Goal: Find specific page/section: Find specific page/section

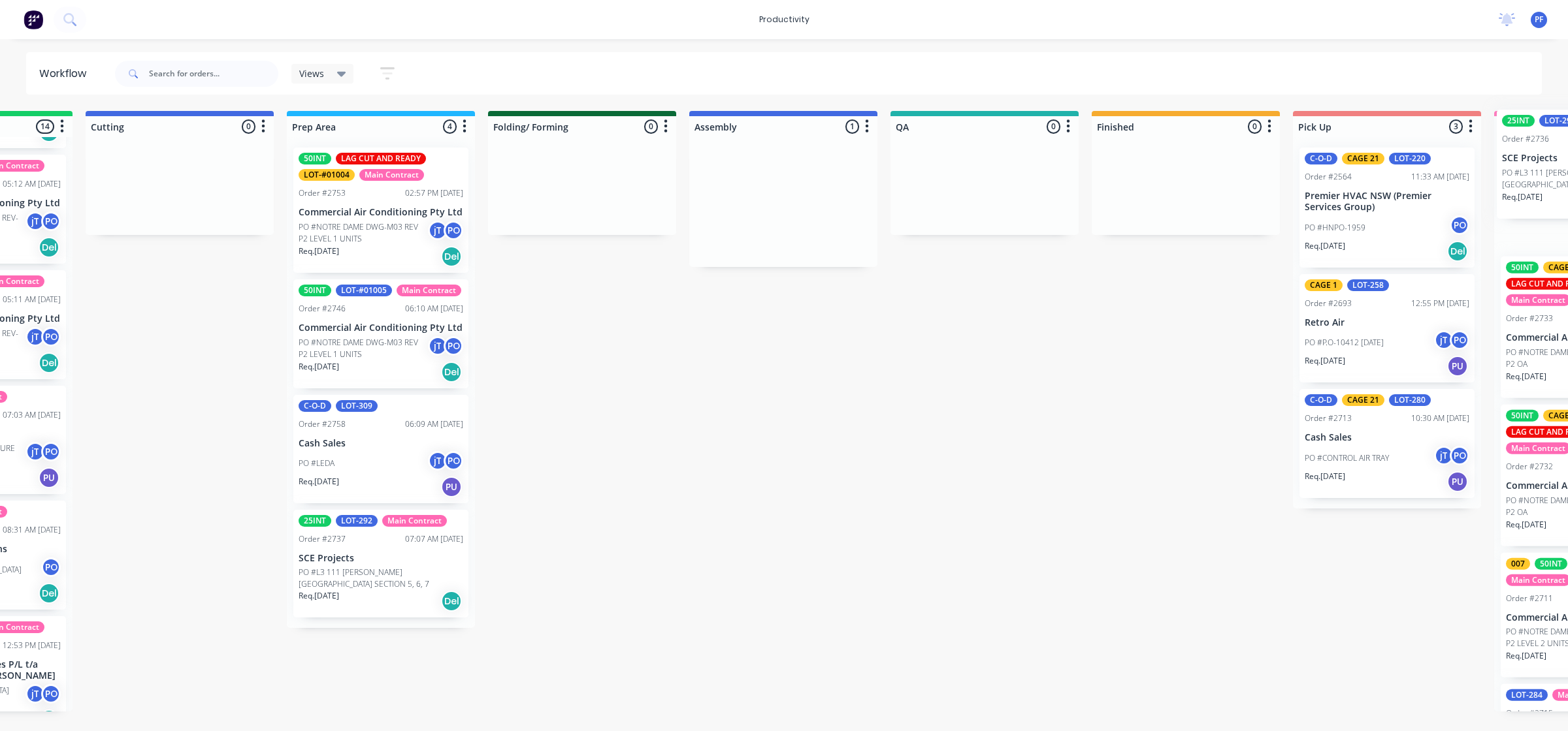
scroll to position [0, 391]
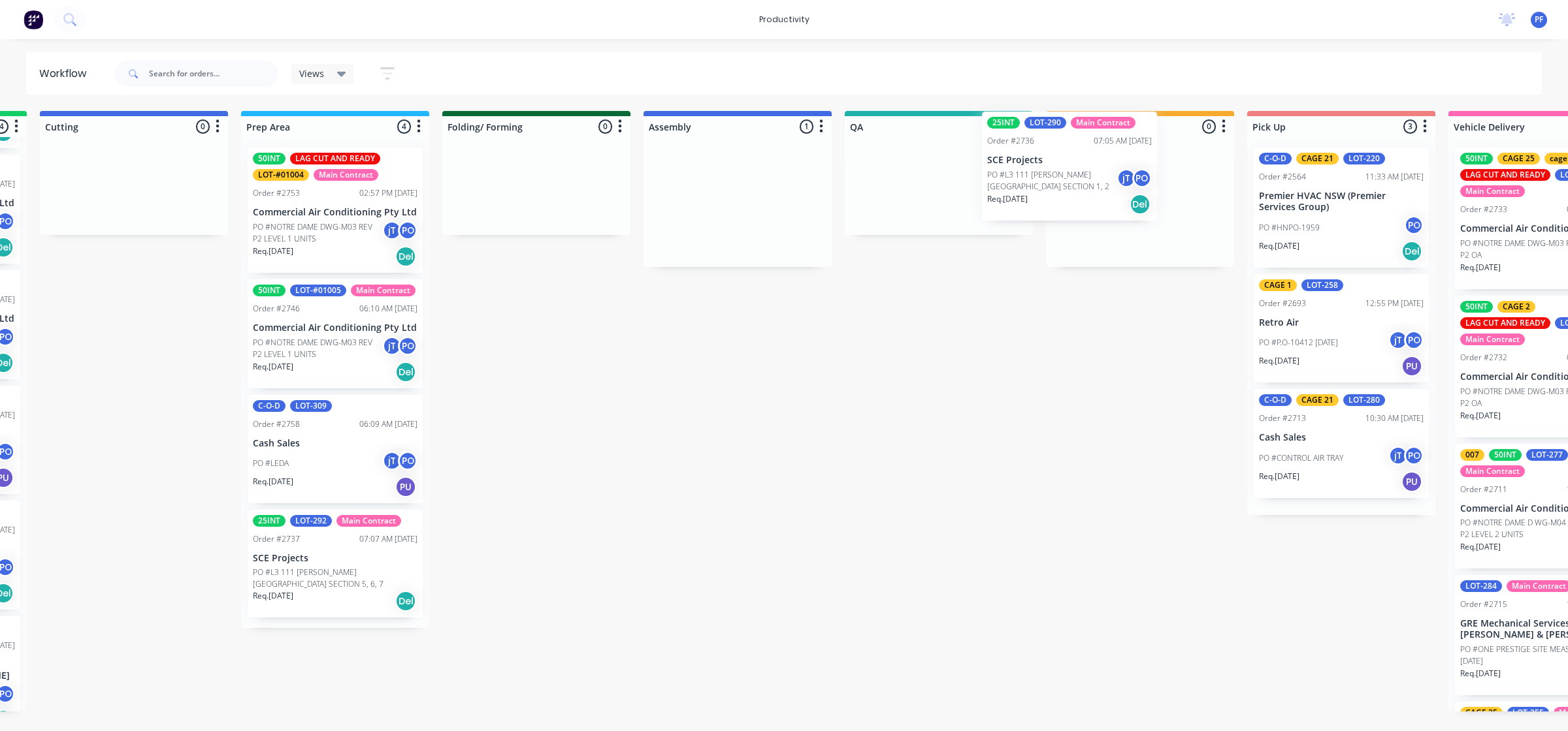
click at [1050, 171] on div "Submitted 34 Order #240 10:47 AM 24/09/24 Retro Air PO #Freshwater Apts PO Req.…" at bounding box center [878, 412] width 2558 height 601
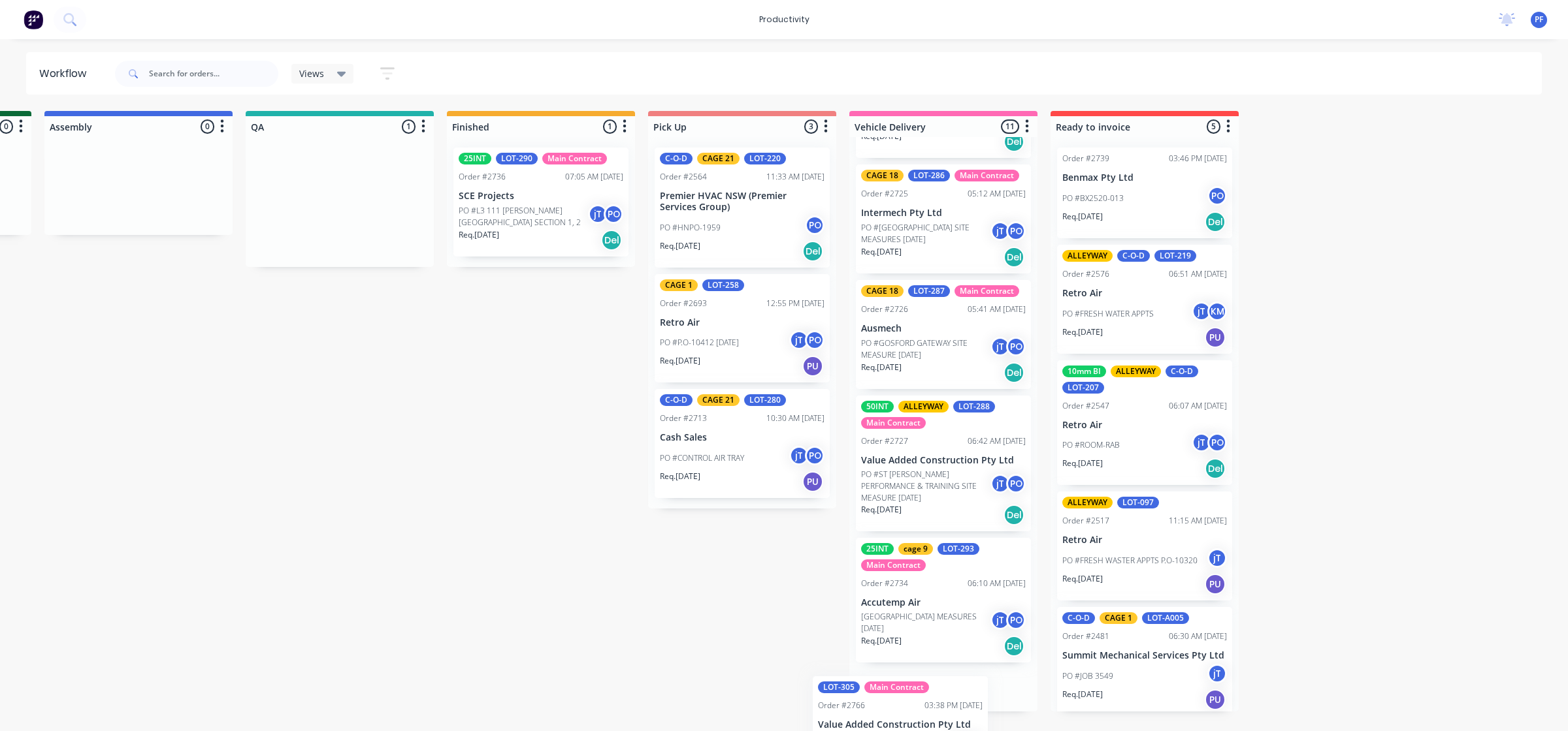
scroll to position [962, 0]
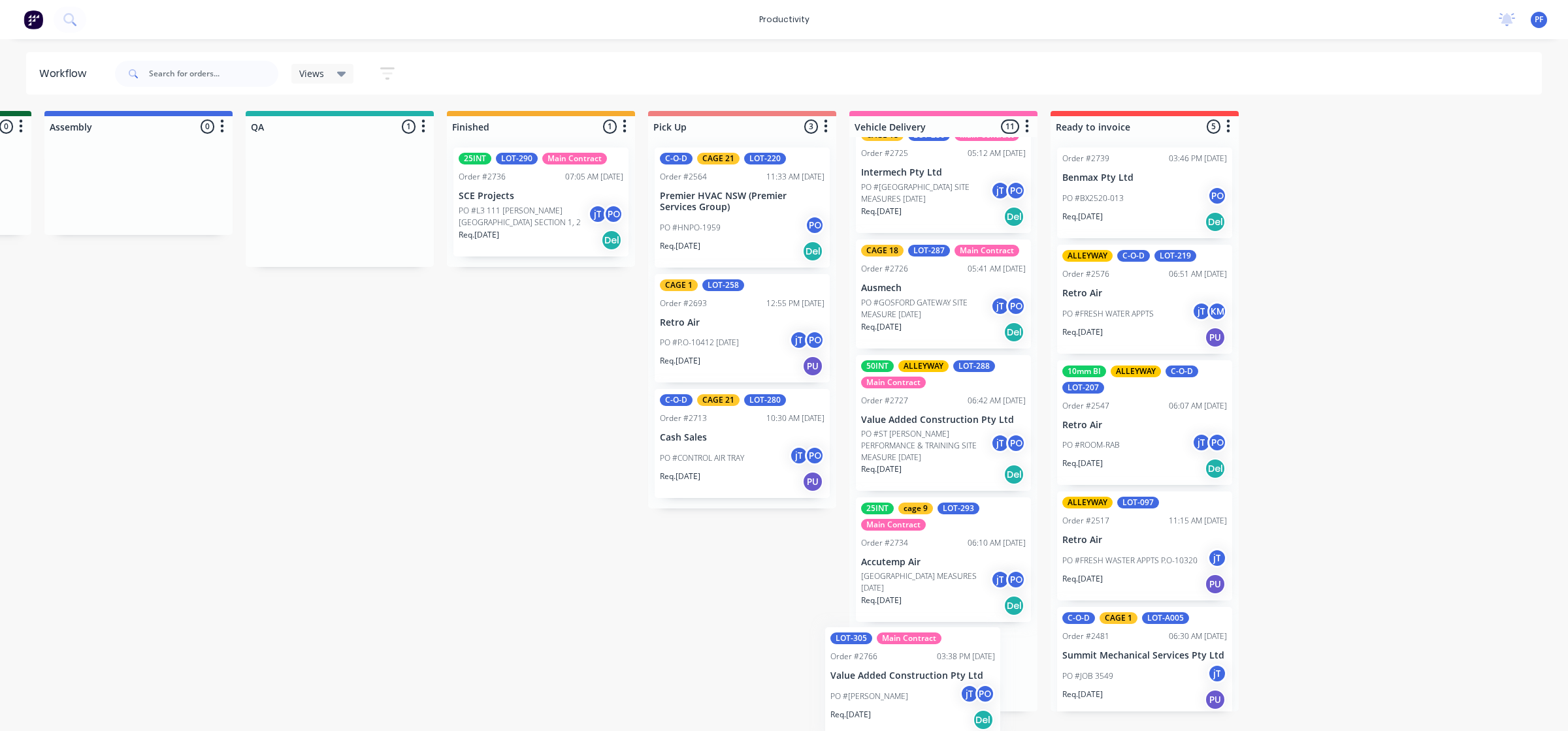
drag, startPoint x: 1301, startPoint y: 216, endPoint x: 1033, endPoint y: 683, distance: 538.4
click at [1033, 683] on div "Submitted 33 Order #240 10:47 AM 24/09/24 Retro Air PO #Freshwater Apts PO Req.…" at bounding box center [279, 412] width 2558 height 601
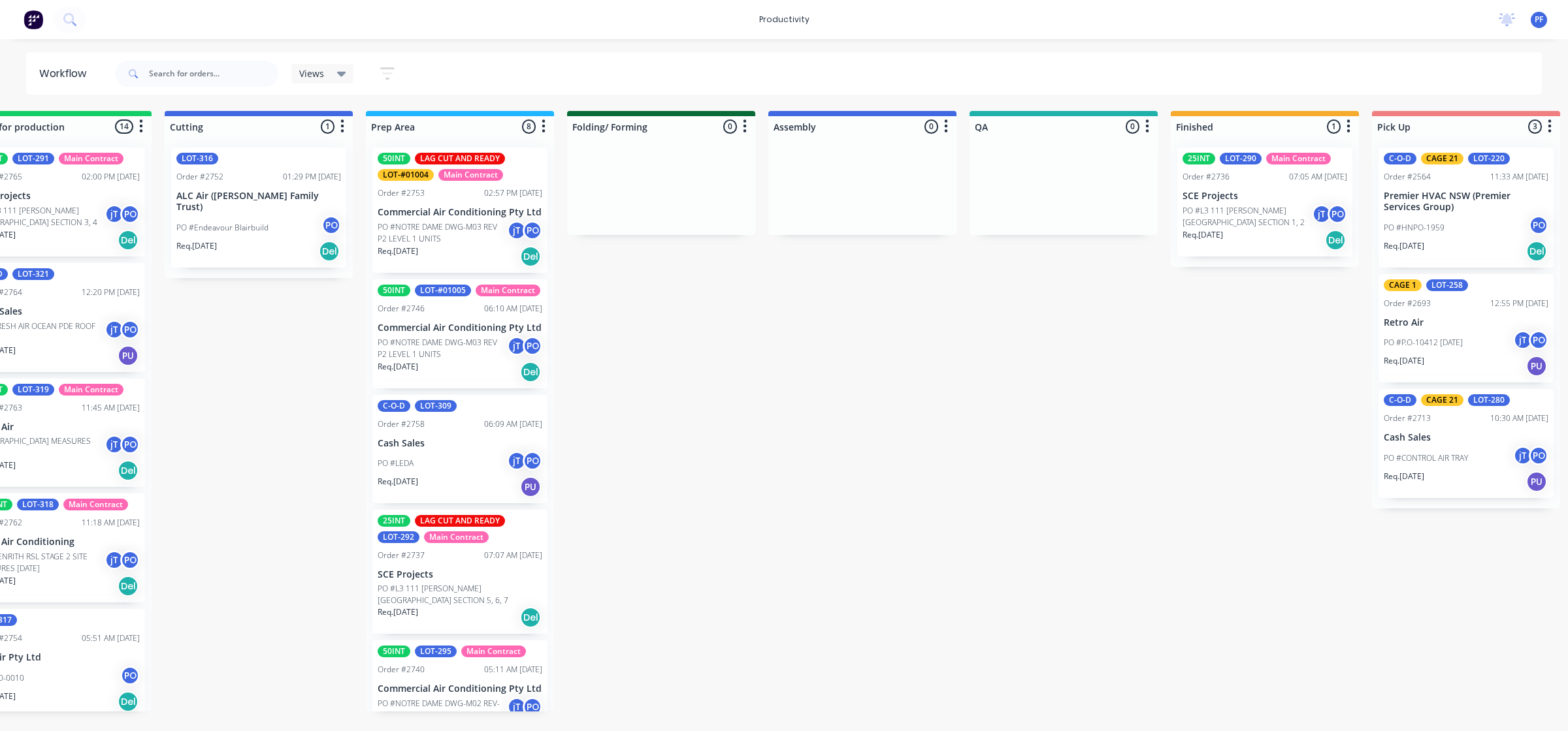
scroll to position [0, 262]
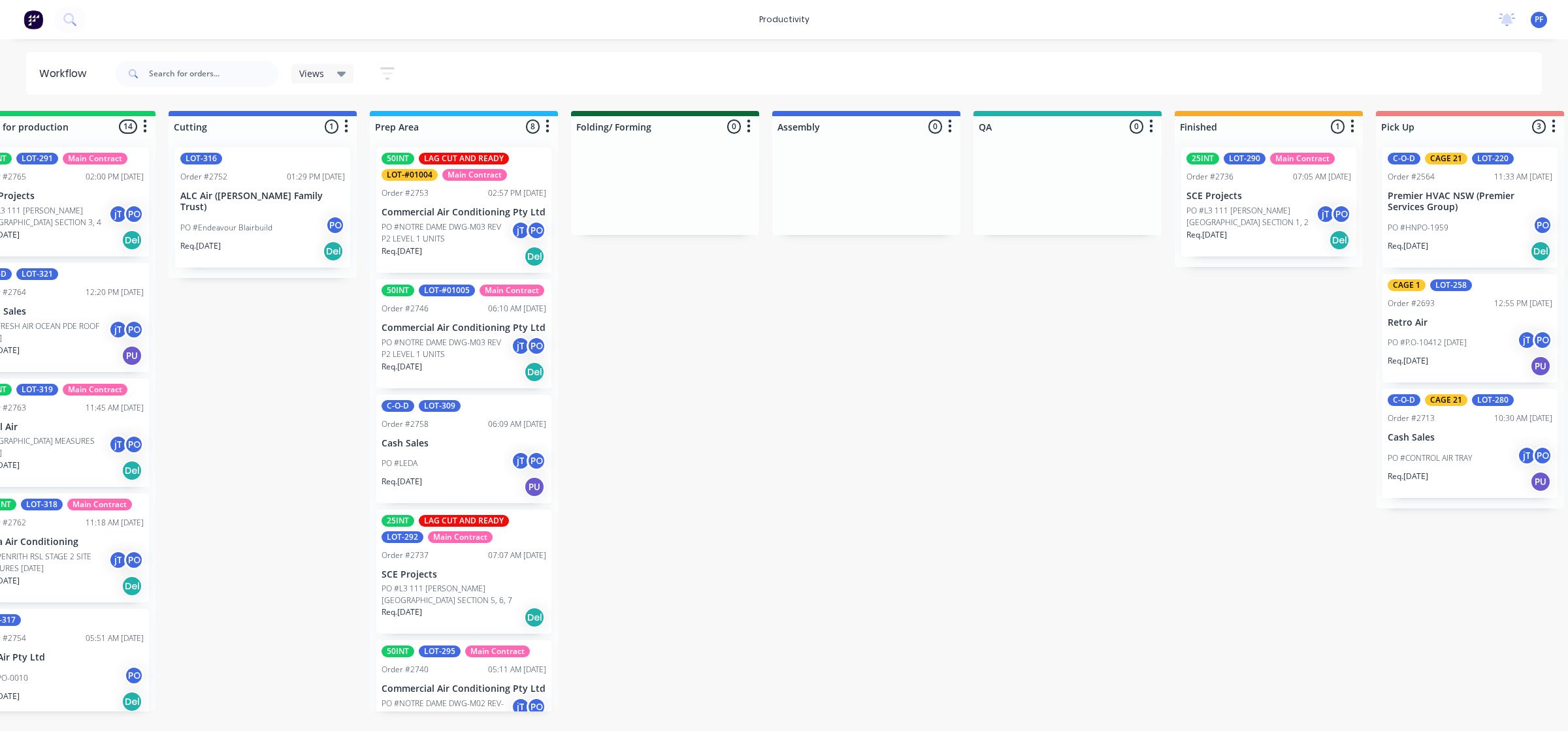
click at [1229, 219] on p "PO #L3 111 [PERSON_NAME][GEOGRAPHIC_DATA] SECTION 1, 2" at bounding box center [1250, 216] width 129 height 23
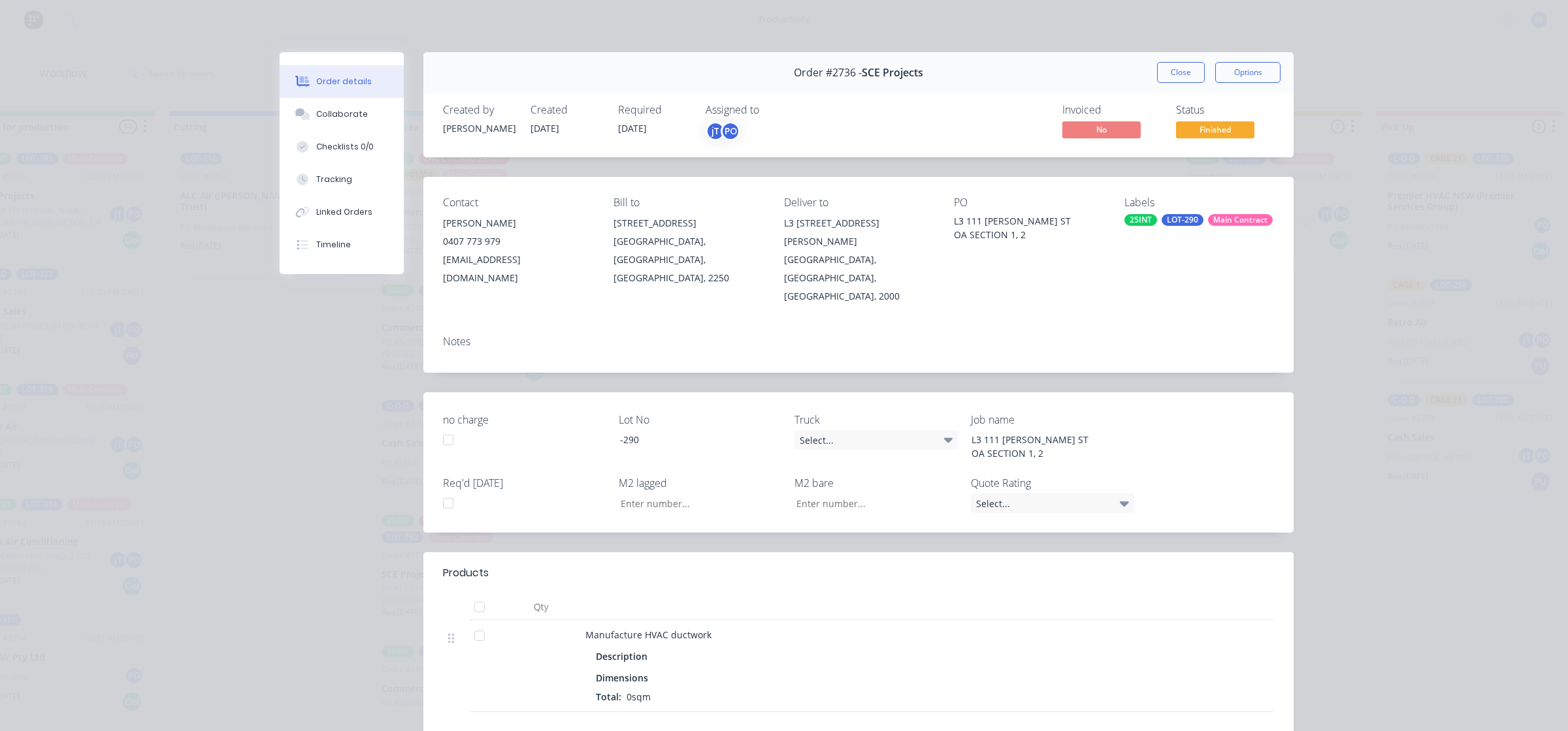
click at [1178, 214] on div "Labels 25INT LOT-290 Main Contract" at bounding box center [1199, 251] width 150 height 109
click at [1178, 218] on div "LOT-290" at bounding box center [1182, 220] width 42 height 12
drag, startPoint x: 1136, startPoint y: 331, endPoint x: 1148, endPoint y: 324, distance: 13.9
click at [1137, 331] on div at bounding box center [1142, 334] width 26 height 26
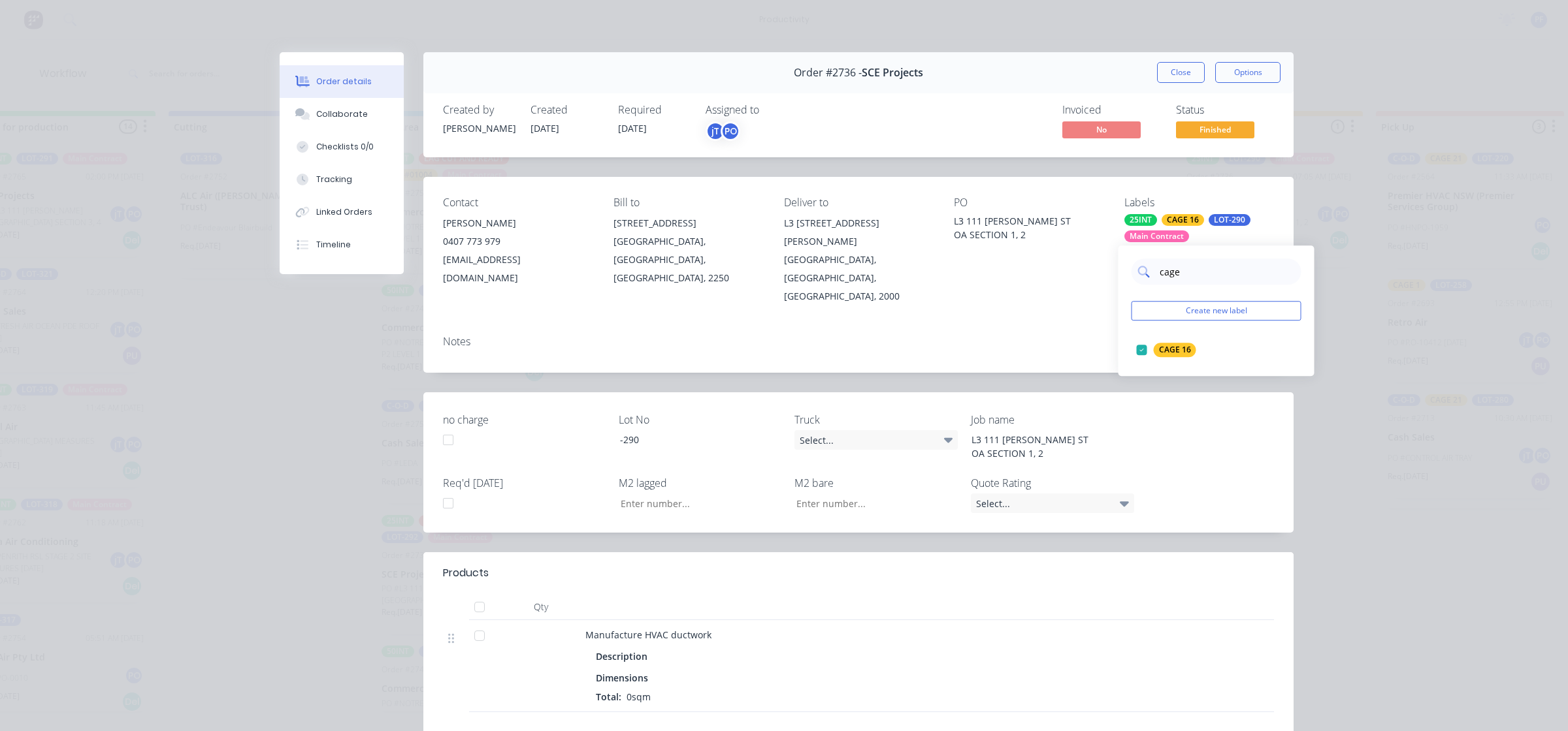
type input "cage 3"
click at [1132, 347] on div at bounding box center [1142, 350] width 26 height 26
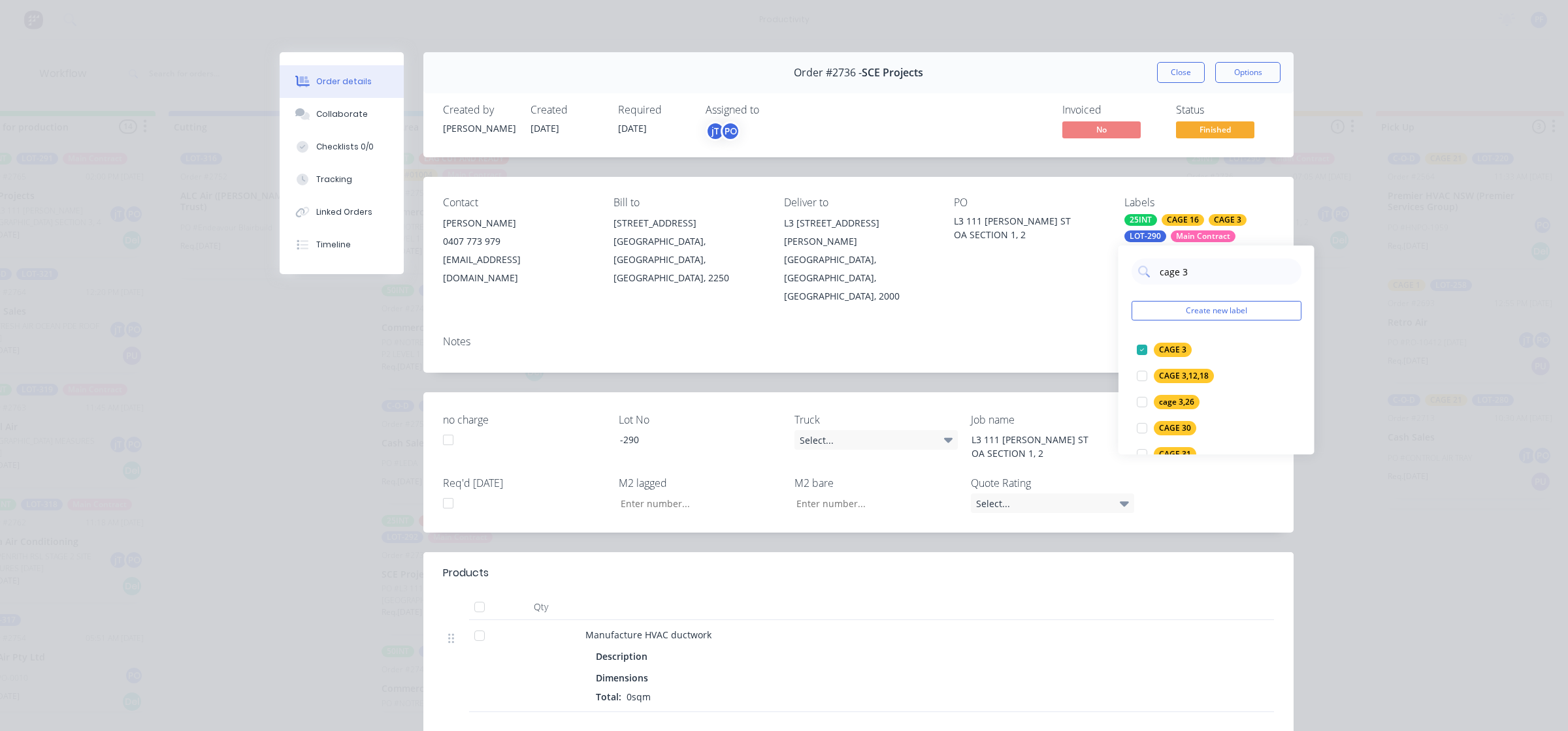
click at [1048, 333] on div "Notes" at bounding box center [858, 349] width 870 height 48
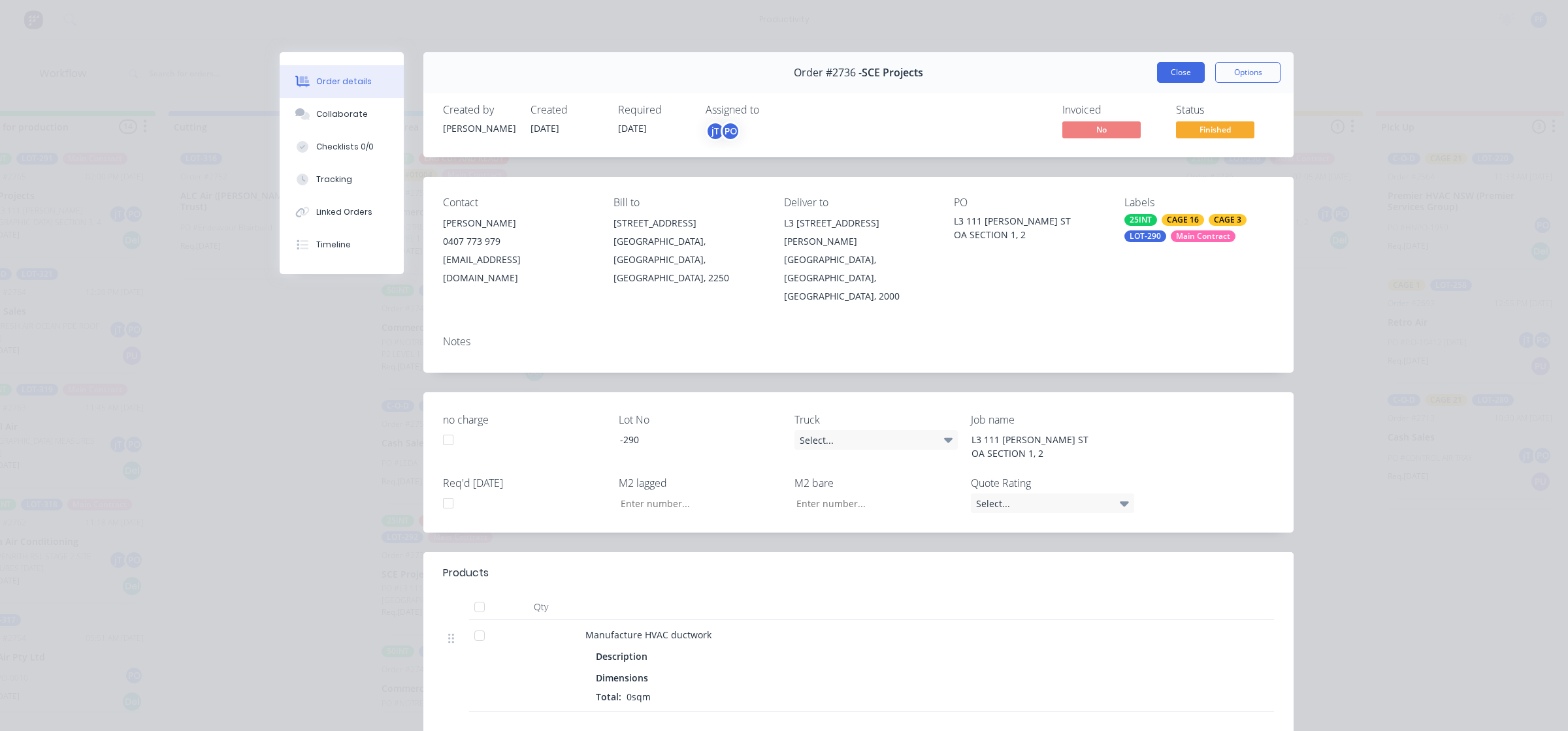
click at [1175, 70] on button "Close" at bounding box center [1181, 72] width 48 height 21
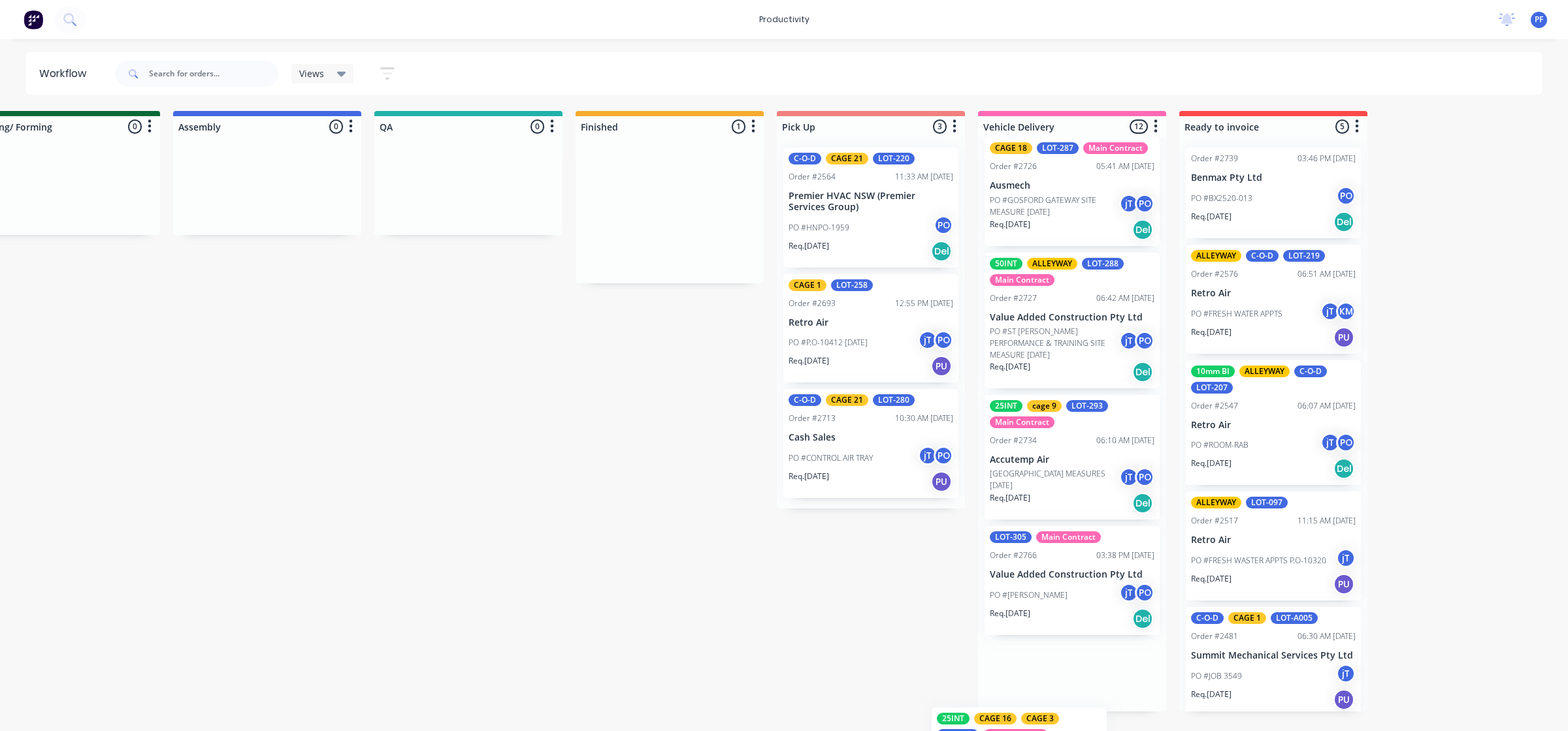
scroll to position [1094, 0]
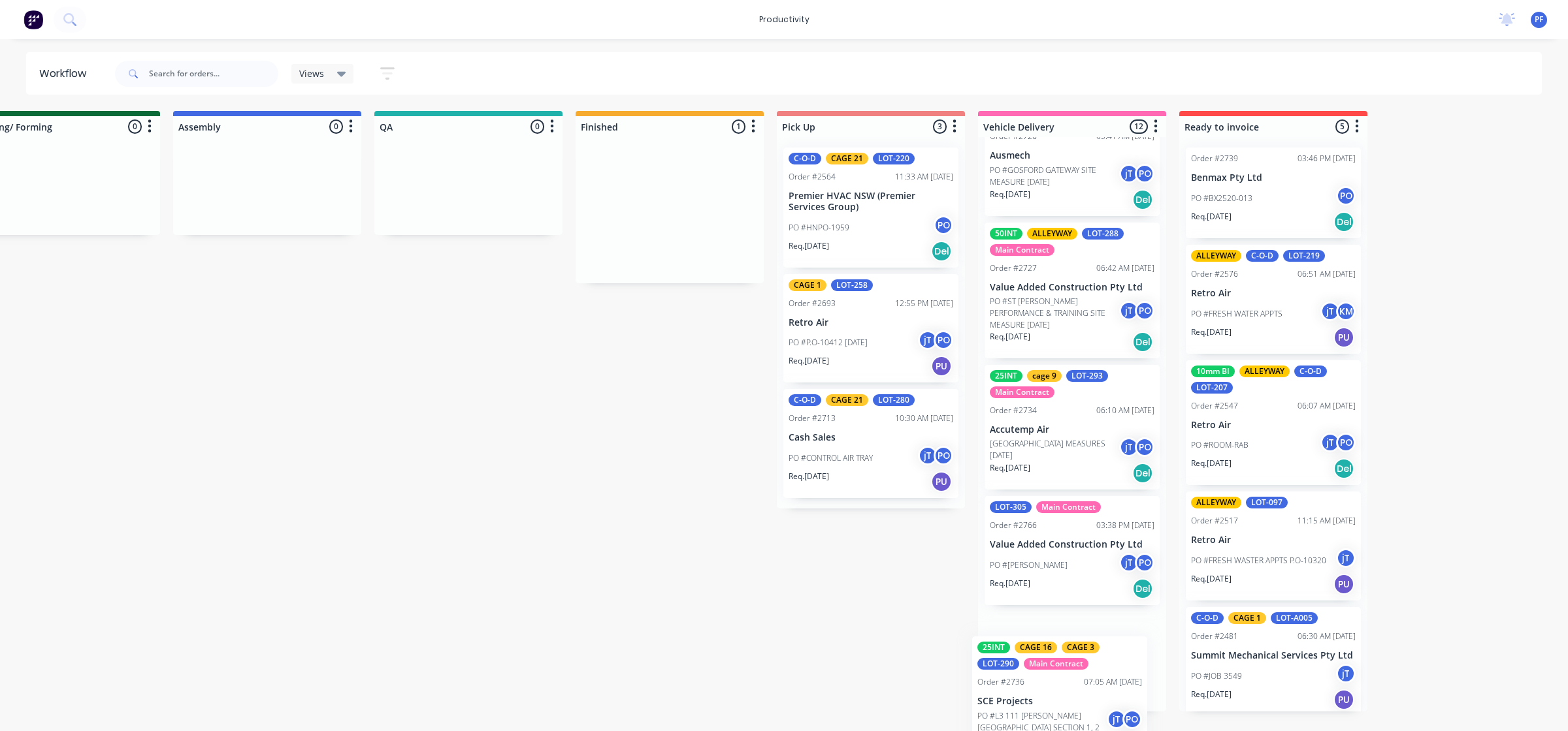
drag, startPoint x: 1255, startPoint y: 218, endPoint x: 988, endPoint y: 717, distance: 565.9
click at [1053, 692] on div "Submitted 33 Order #240 10:47 AM 24/09/24 Retro Air PO #Freshwater Apts PO Req.…" at bounding box center [408, 412] width 2558 height 601
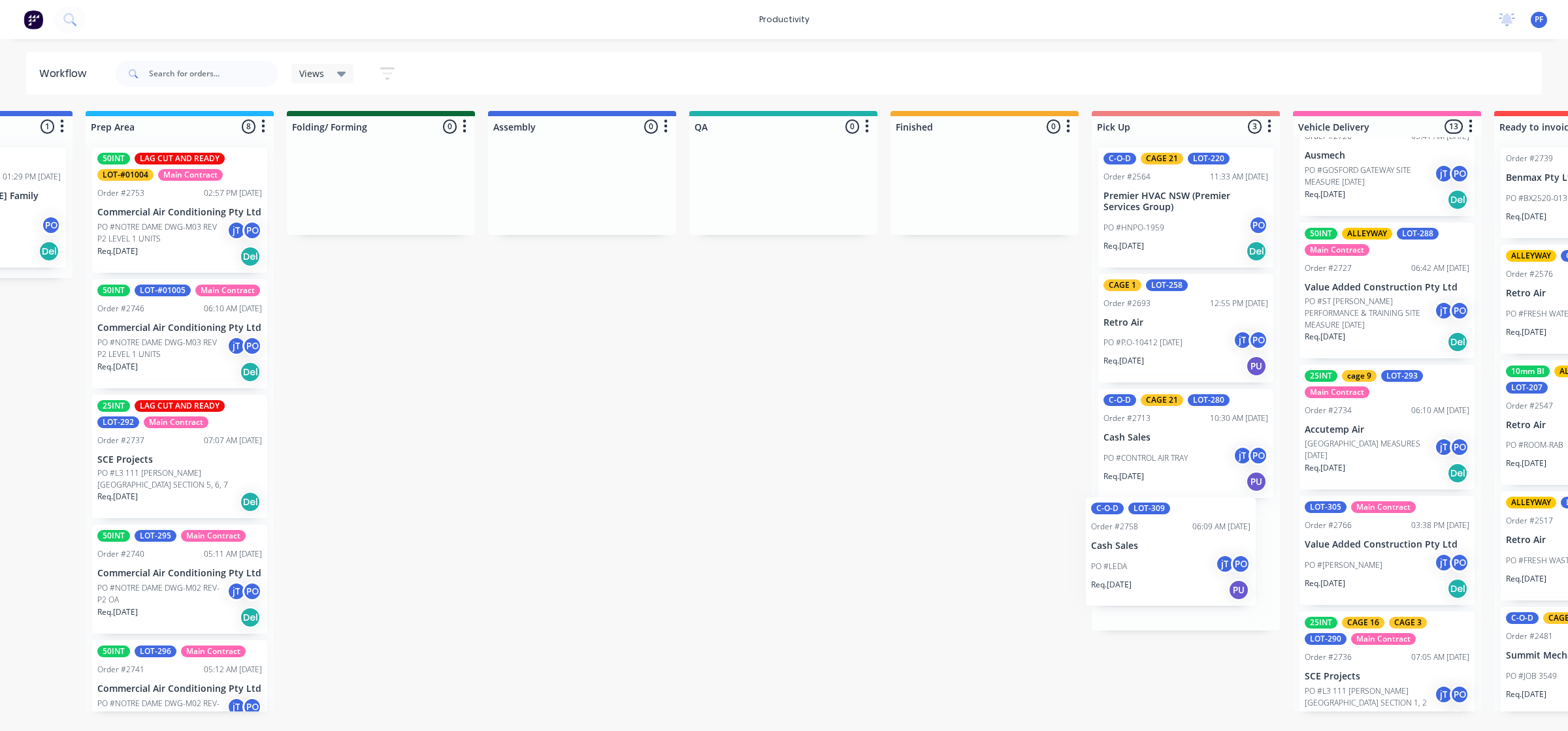
scroll to position [0, 548]
drag, startPoint x: 540, startPoint y: 451, endPoint x: 1157, endPoint y: 558, distance: 626.2
click at [1157, 558] on div "Submitted 33 Order #240 10:47 AM 24/09/24 Retro Air PO #Freshwater Apts PO Req.…" at bounding box center [721, 412] width 2558 height 601
click at [1162, 562] on div "PO #LEDA jT PO" at bounding box center [1184, 574] width 165 height 25
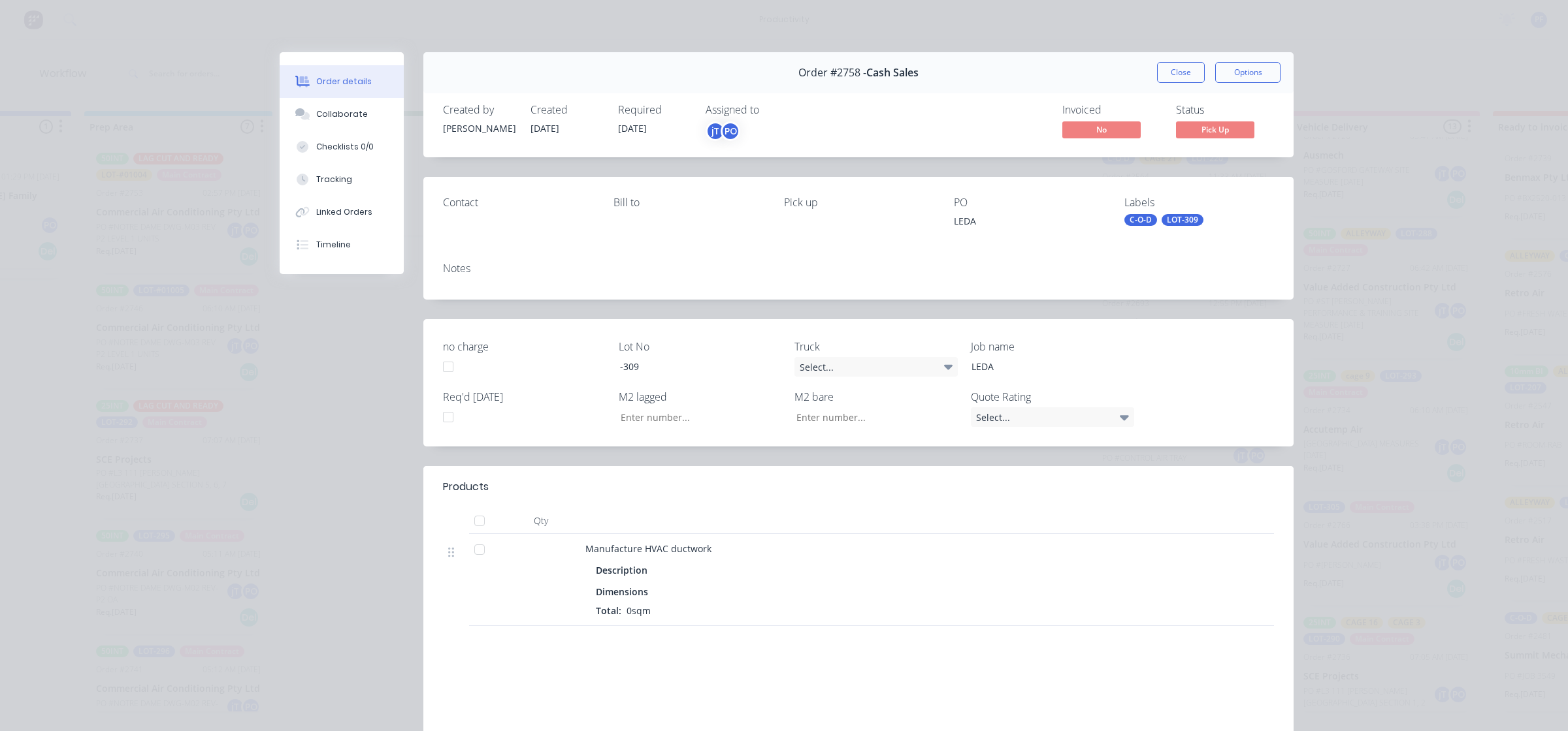
click at [1145, 220] on div "C-O-D" at bounding box center [1140, 220] width 33 height 12
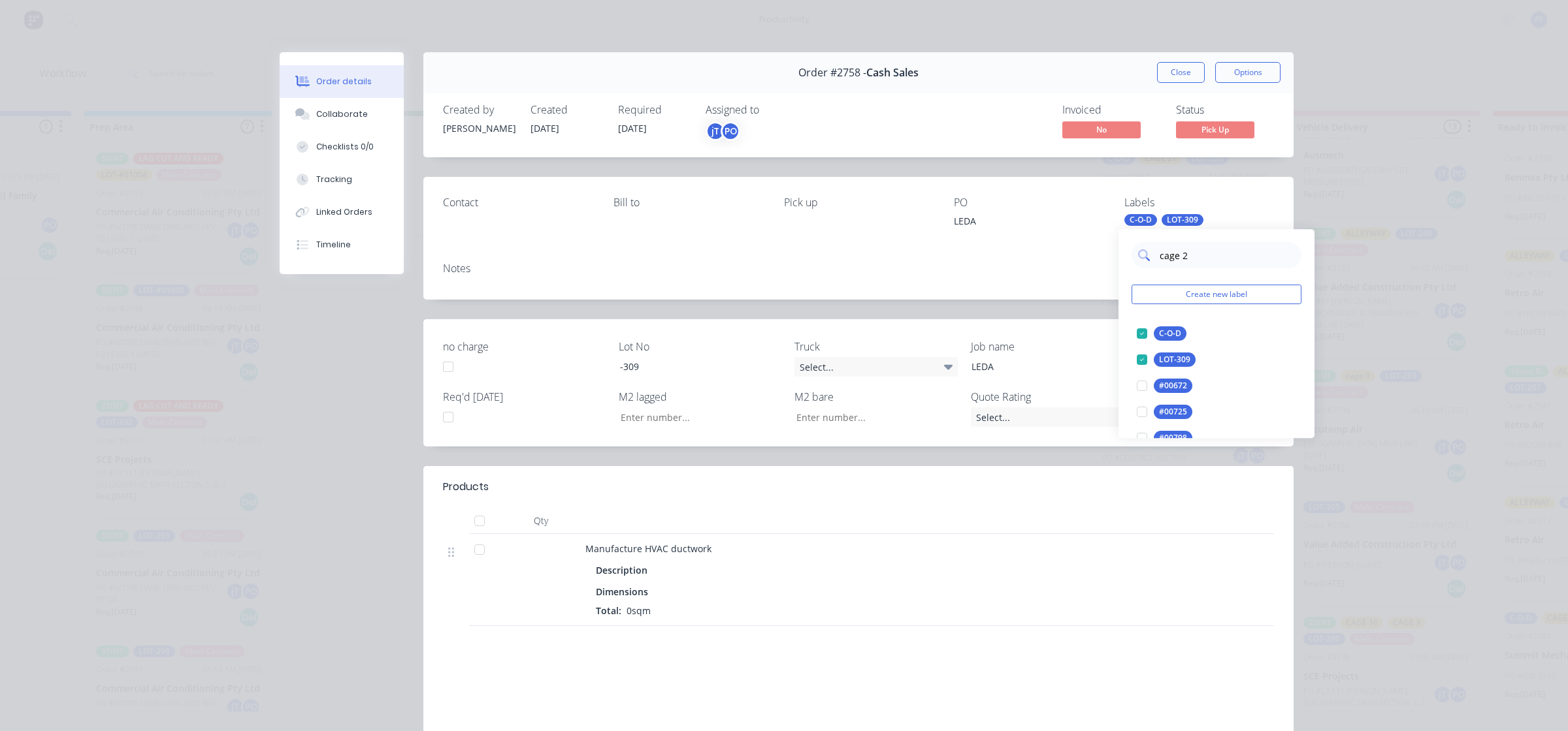
type input "cage 21"
click at [1129, 335] on div at bounding box center [1142, 334] width 26 height 26
click at [1049, 273] on div "Notes" at bounding box center [858, 269] width 831 height 12
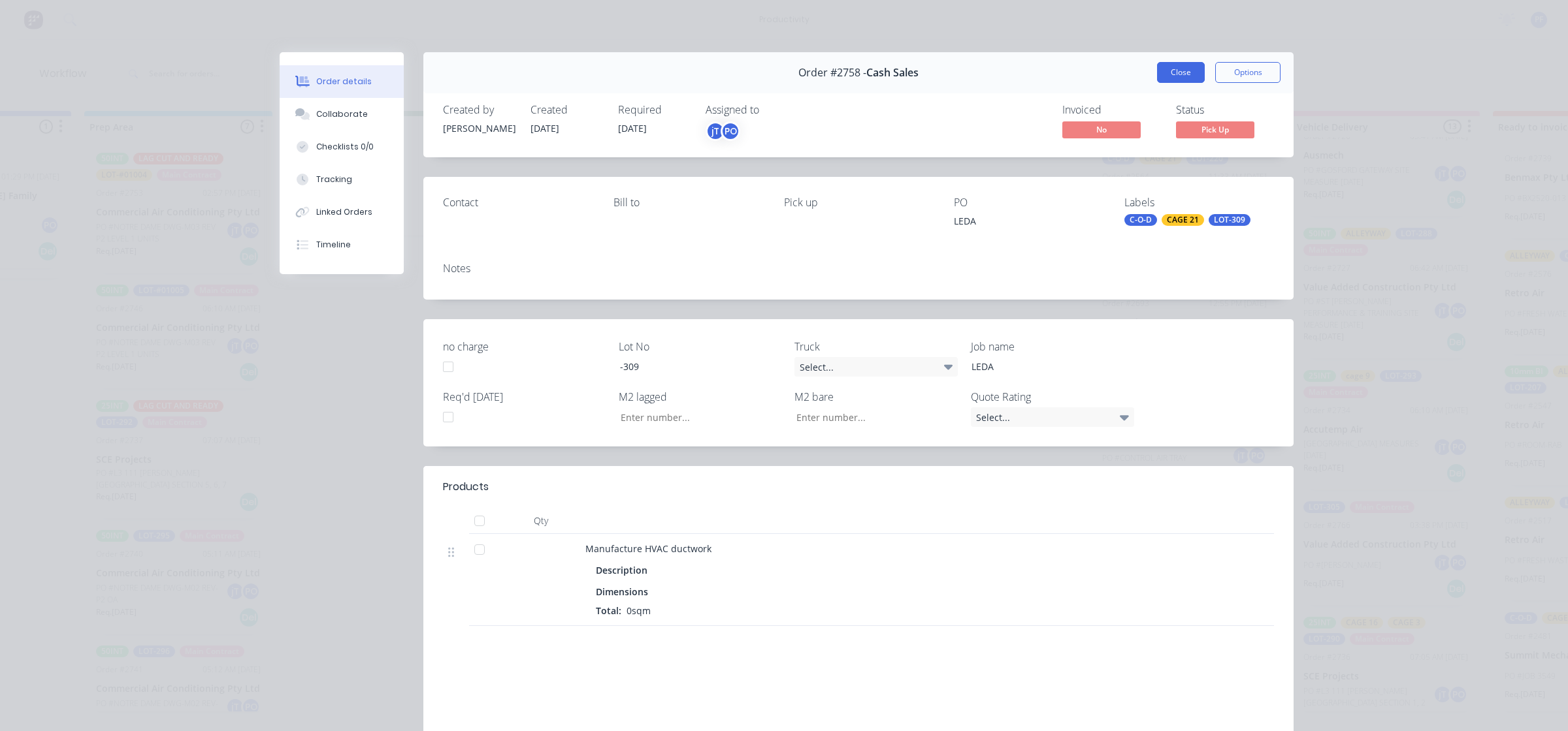
click at [1181, 70] on button "Close" at bounding box center [1181, 72] width 48 height 21
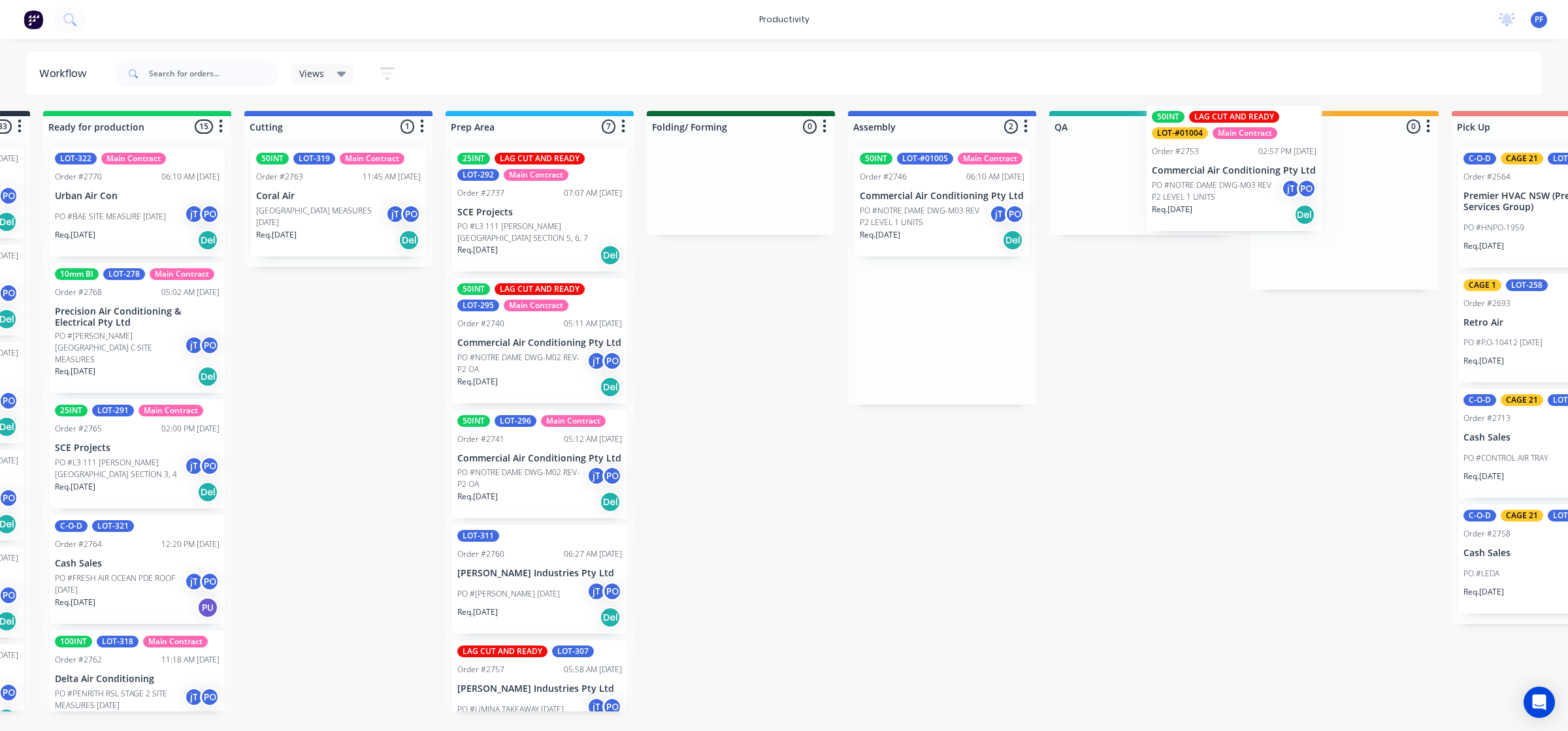
scroll to position [0, 224]
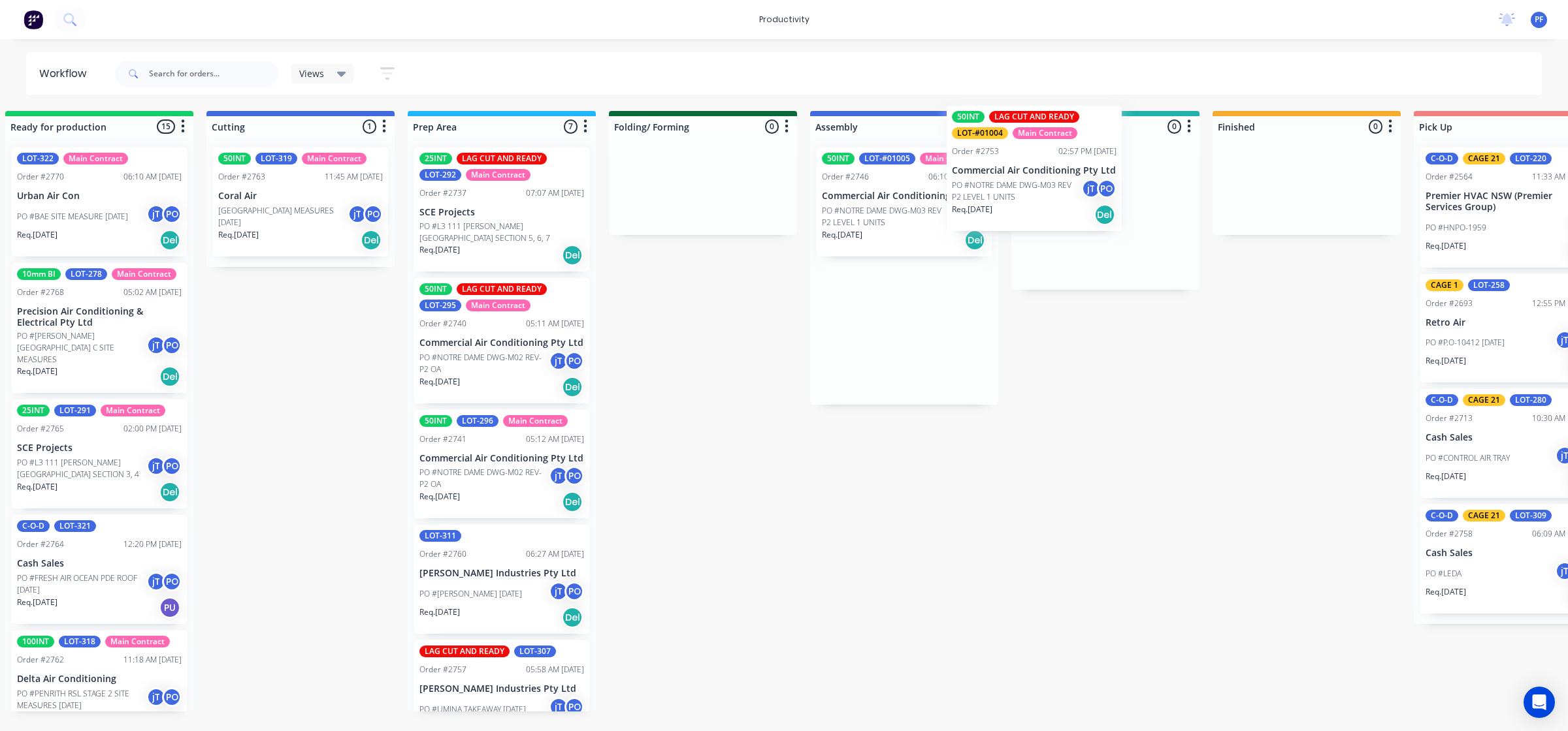
drag, startPoint x: 1138, startPoint y: 218, endPoint x: 1039, endPoint y: 173, distance: 108.7
click at [1039, 173] on div "Submitted 33 Order #240 10:47 AM 24/09/24 Retro Air PO #Freshwater Apts PO Req.…" at bounding box center [1045, 412] width 2558 height 601
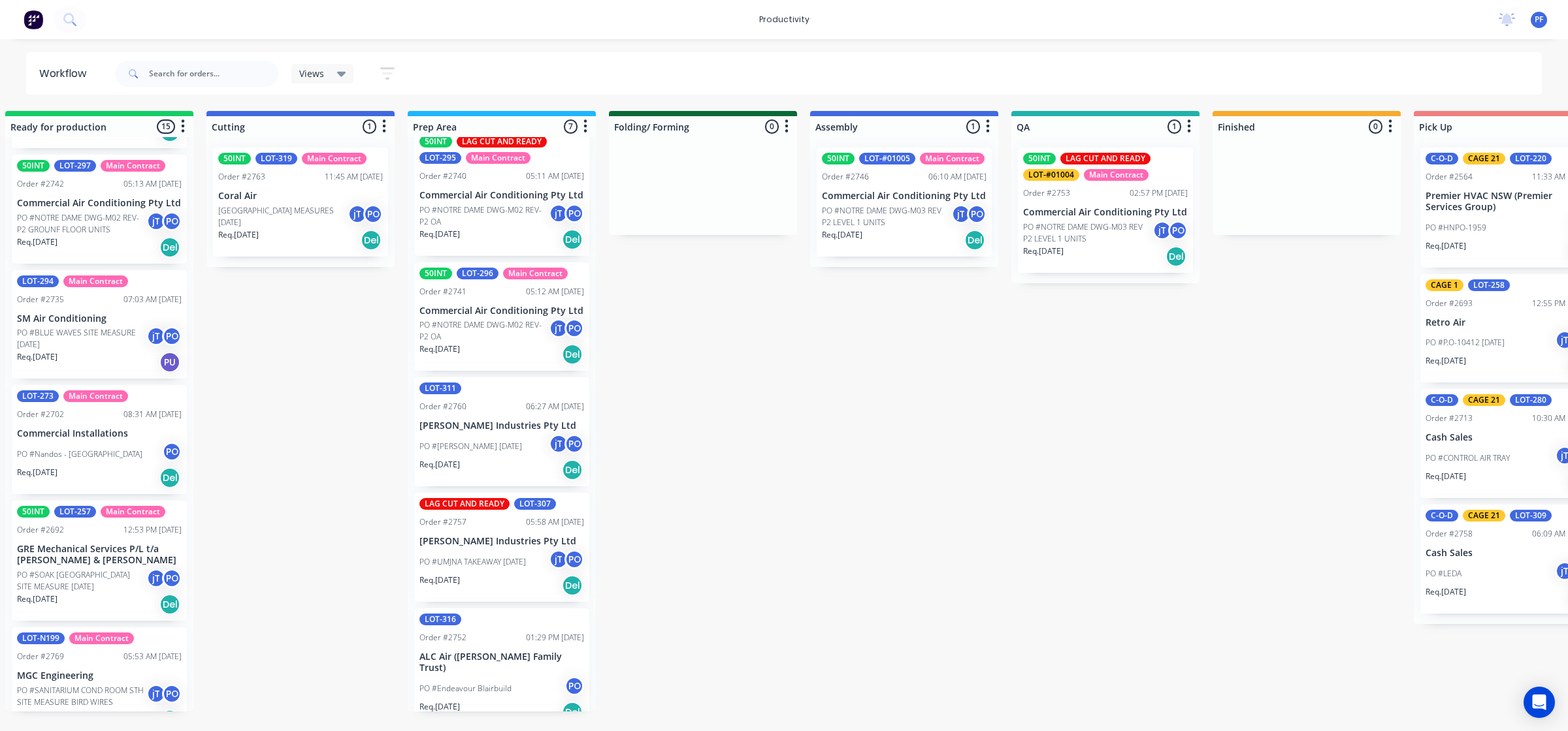
scroll to position [266, 0]
